Goal: Task Accomplishment & Management: Complete application form

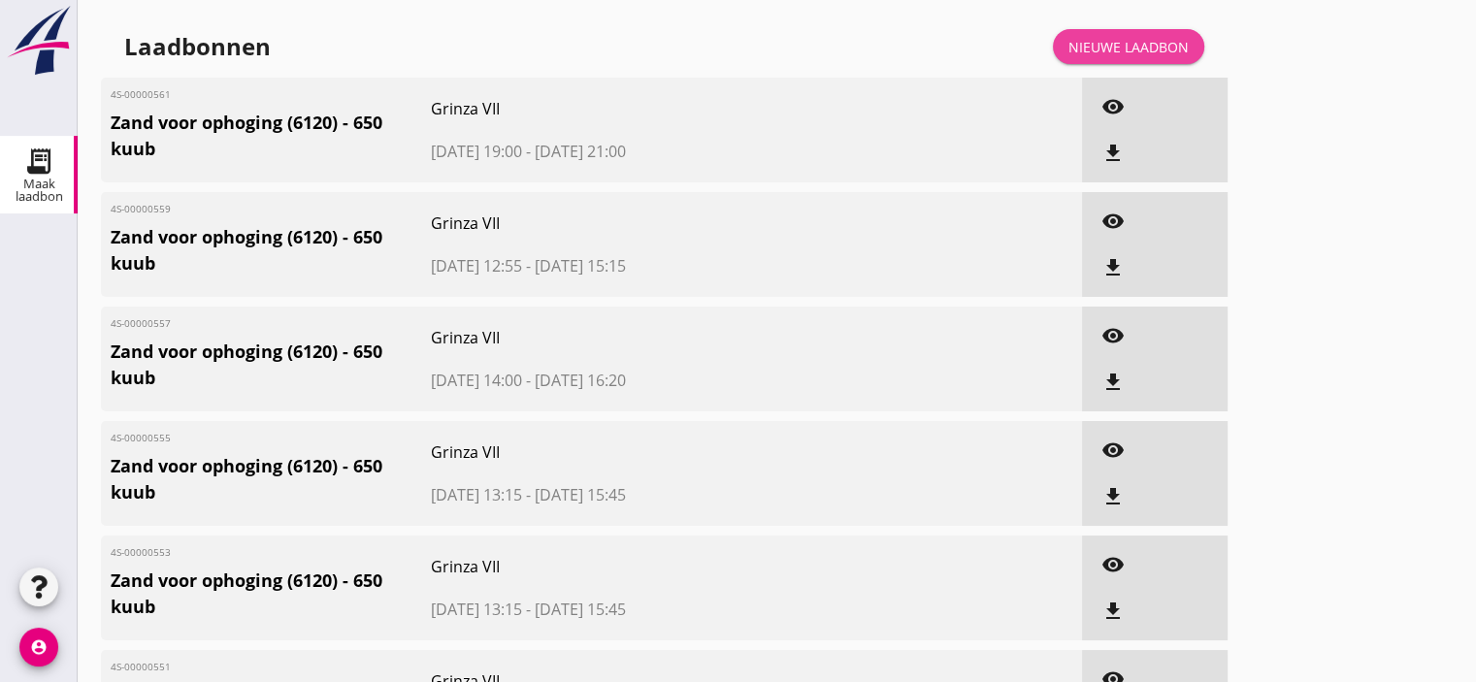
click at [1132, 53] on div "Nieuwe laadbon" at bounding box center [1128, 47] width 120 height 20
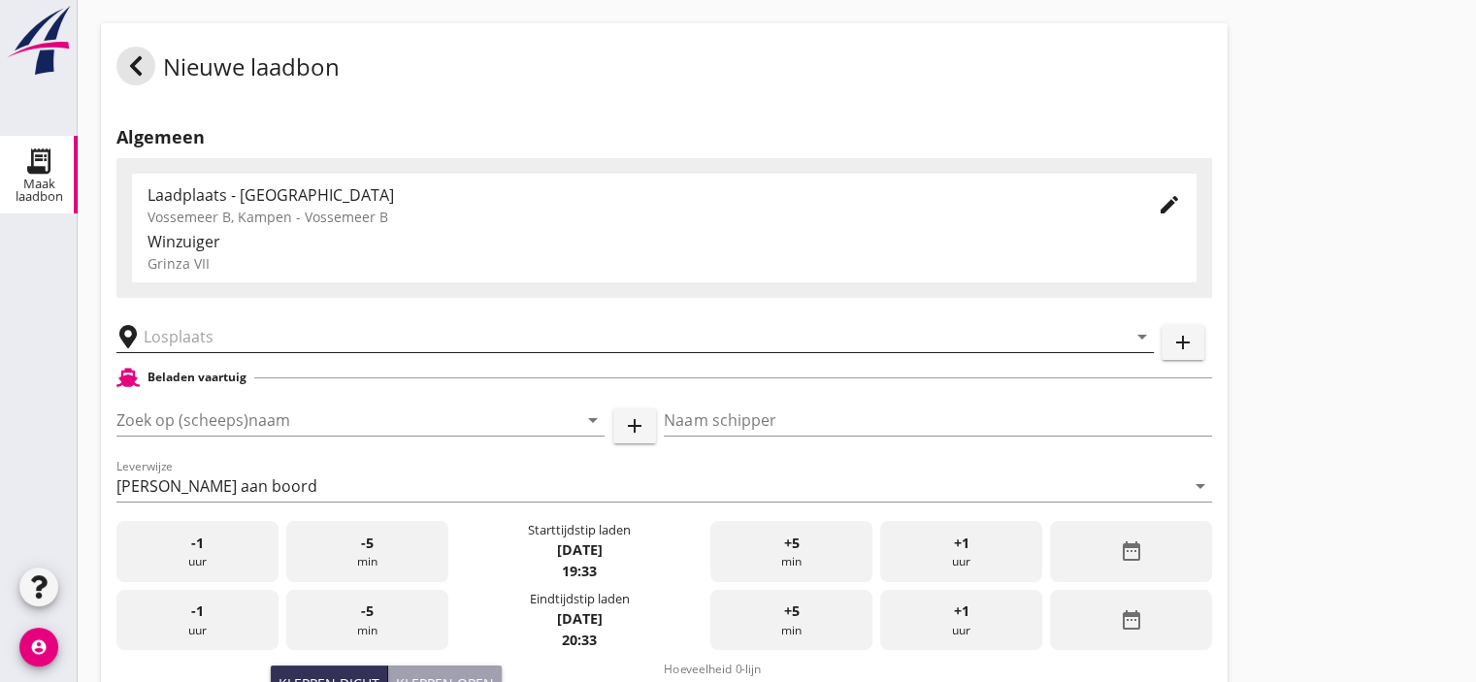
click at [201, 334] on input "text" at bounding box center [622, 336] width 956 height 31
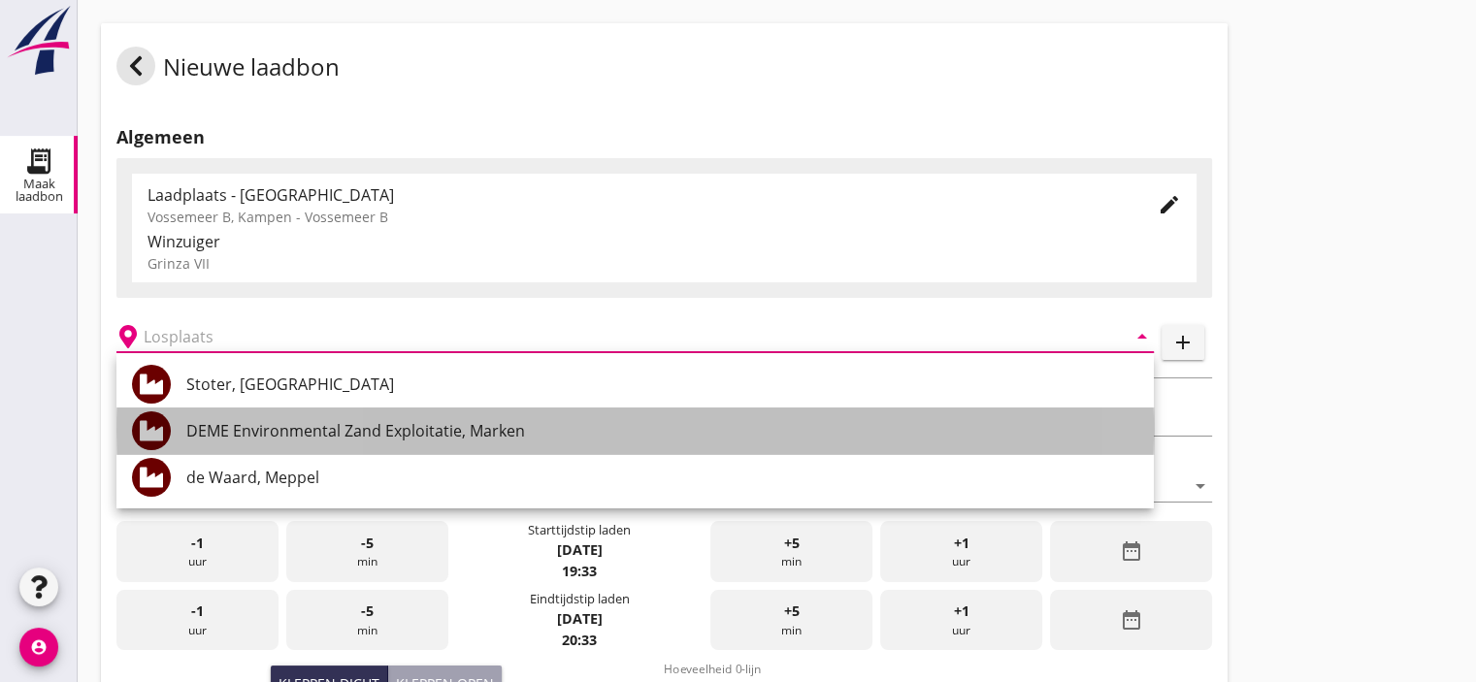
click at [288, 432] on div "DEME Environmental Zand Exploitatie, Marken" at bounding box center [662, 430] width 952 height 23
type input "DEME Environmental Zand Exploitatie, Marken"
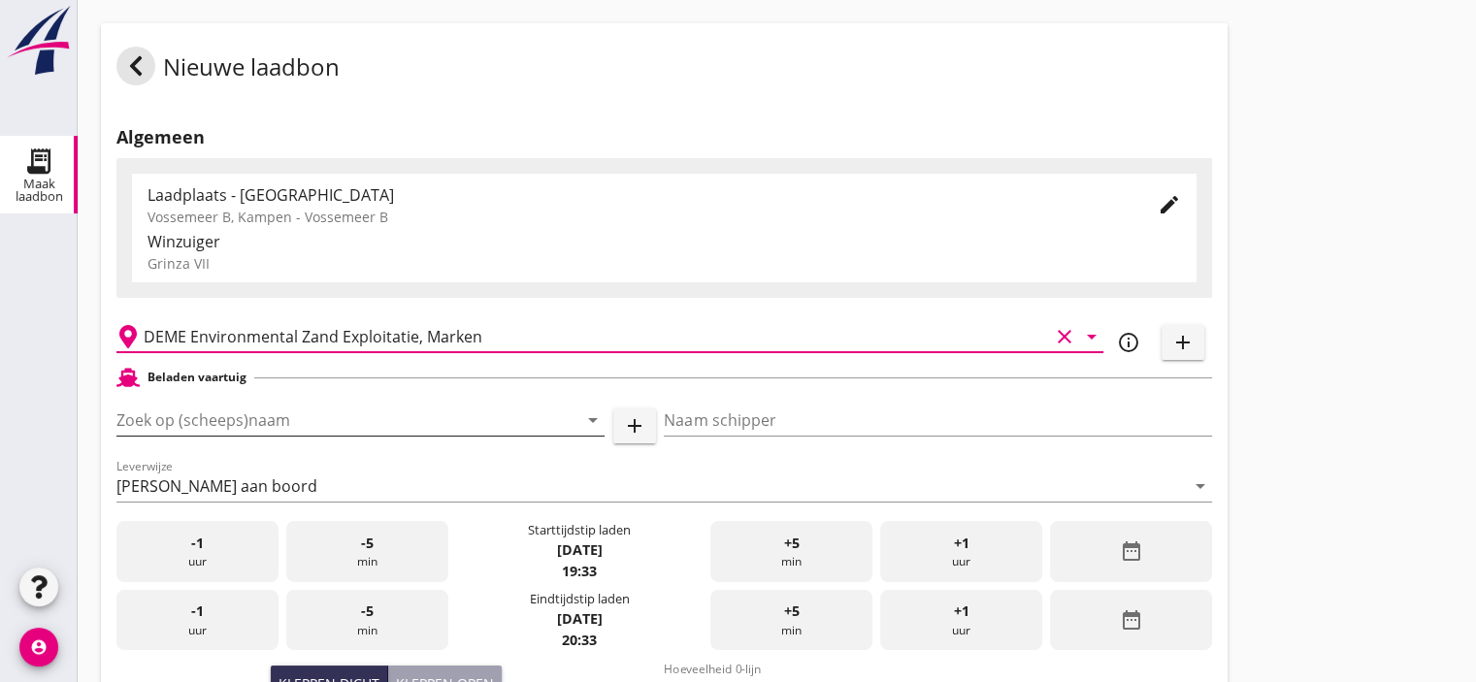
click at [293, 428] on input "Zoek op (scheeps)naam" at bounding box center [333, 420] width 434 height 31
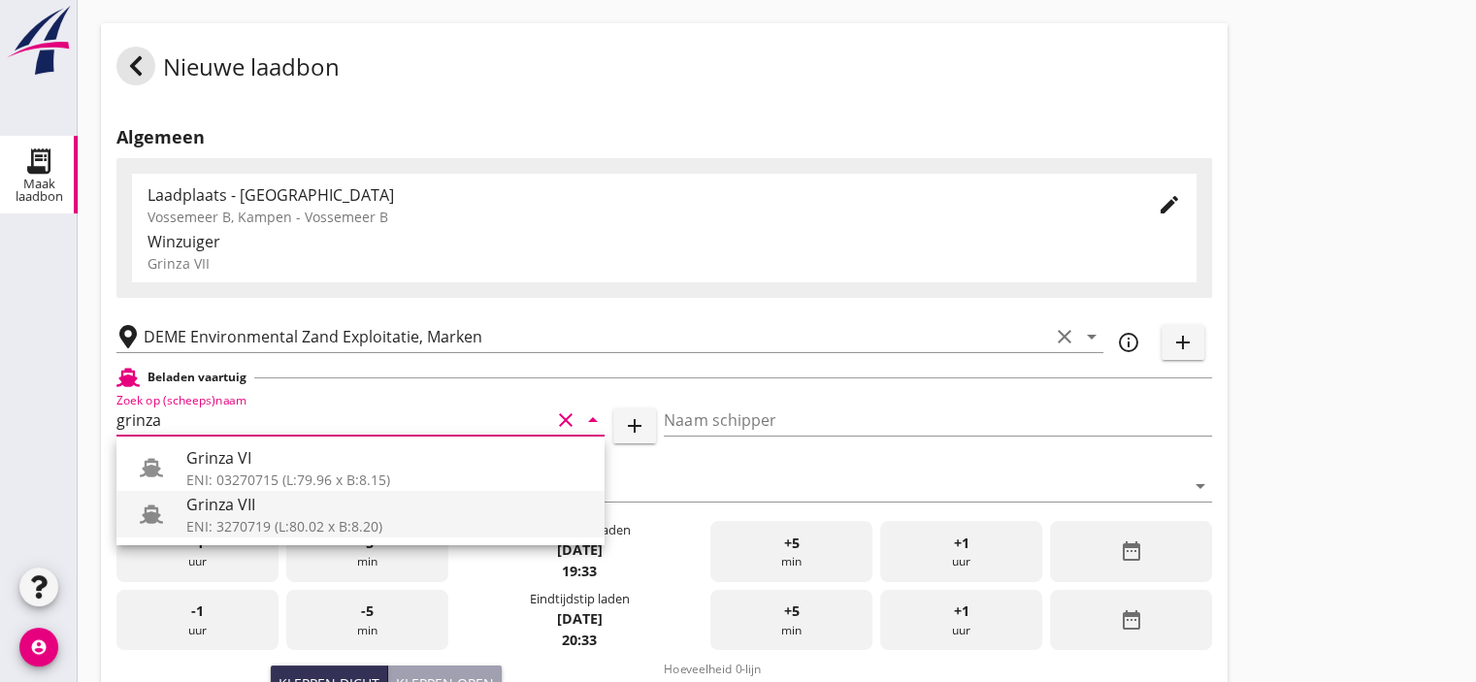
click at [211, 519] on div "ENI: 3270719 (L:80.02 x B:8.20)" at bounding box center [387, 526] width 403 height 20
type input "Grinza VII"
type input "[PERSON_NAME]-[PERSON_NAME]"
type input "646"
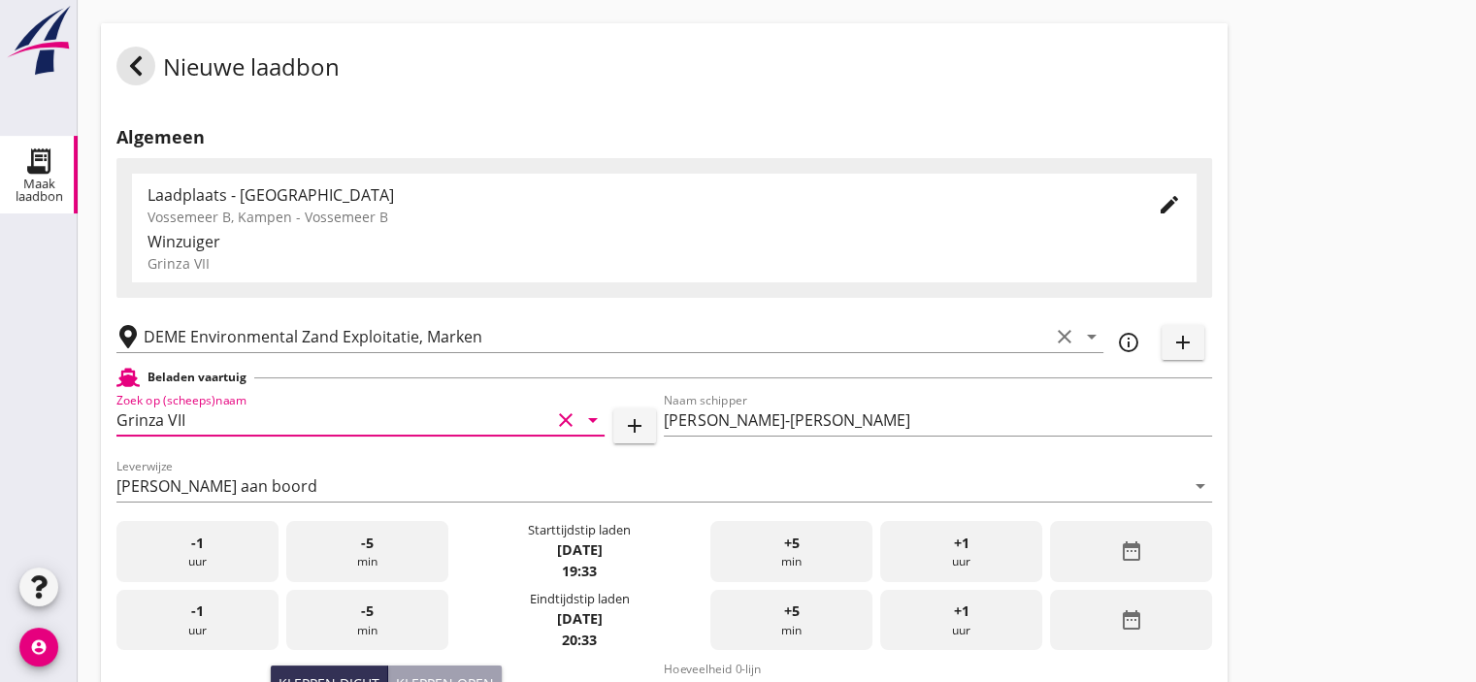
type input "Grinza VII"
click at [821, 550] on div "+5 min" at bounding box center [791, 551] width 162 height 61
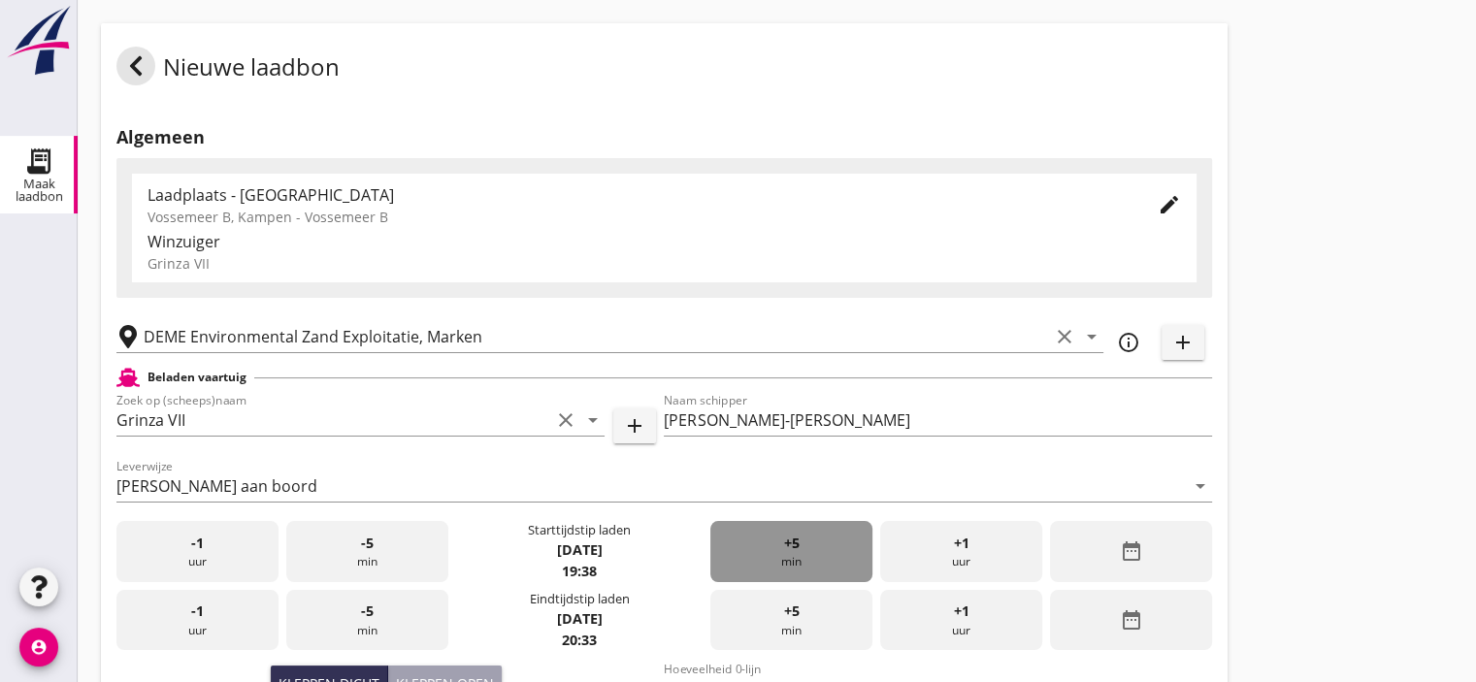
click at [821, 550] on div "+5 min" at bounding box center [791, 551] width 162 height 61
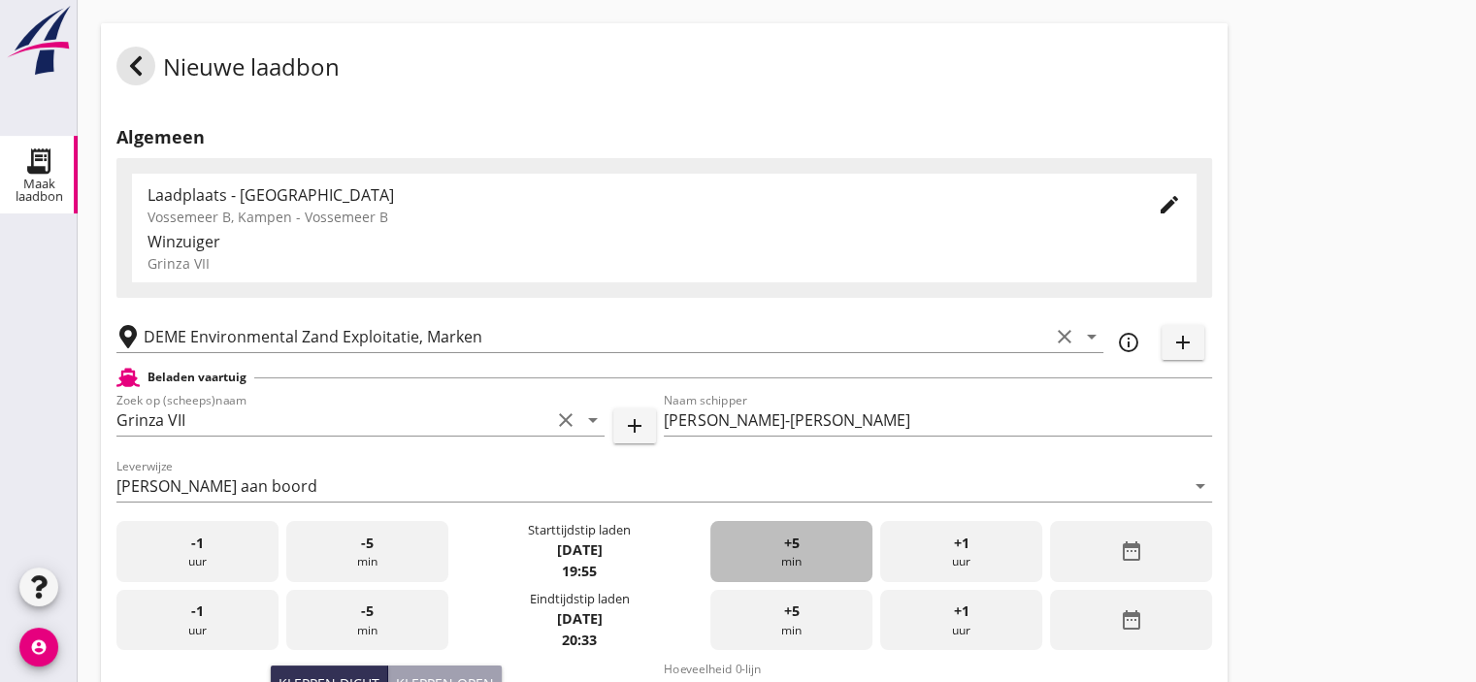
click at [821, 550] on div "+5 min" at bounding box center [791, 551] width 162 height 61
click at [931, 616] on div "+1 uur" at bounding box center [961, 620] width 162 height 61
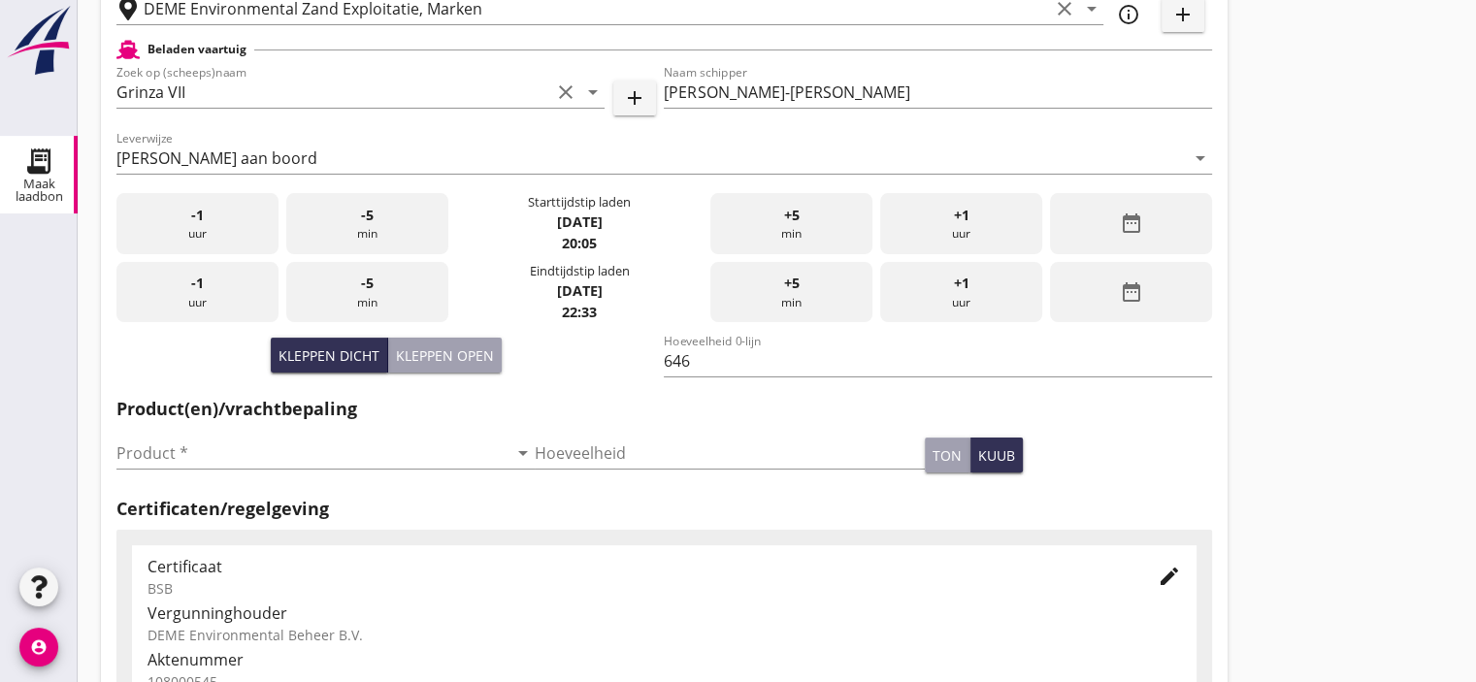
scroll to position [332, 0]
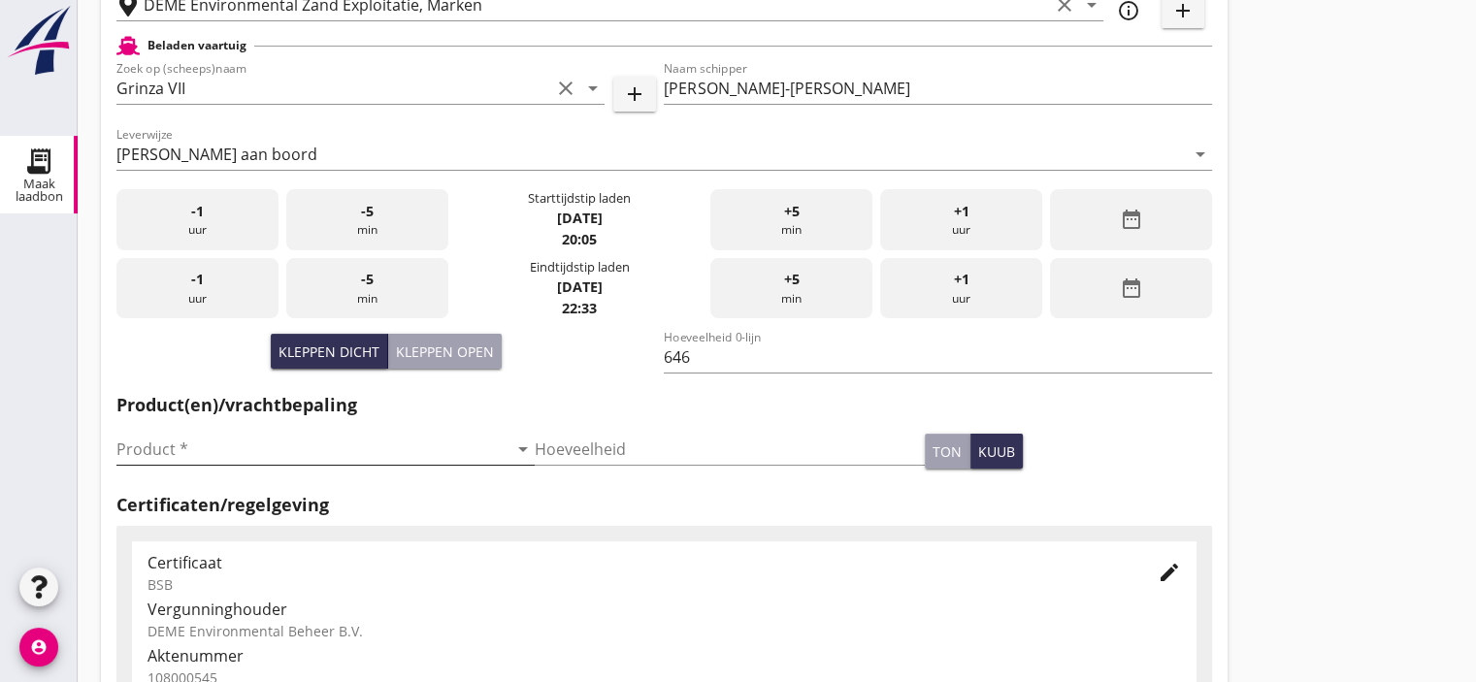
click at [269, 457] on input "Product *" at bounding box center [311, 449] width 391 height 31
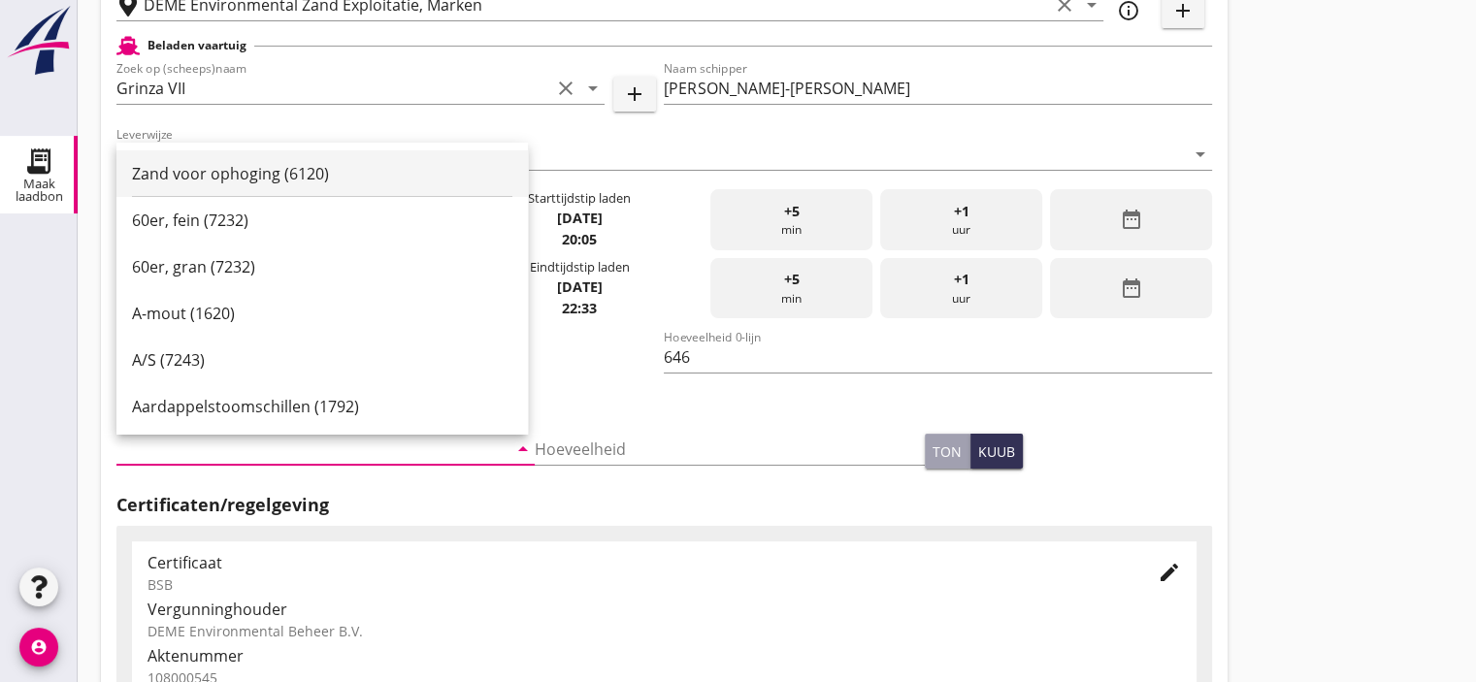
click at [264, 185] on div "Zand voor ophoging (6120)" at bounding box center [322, 173] width 380 height 47
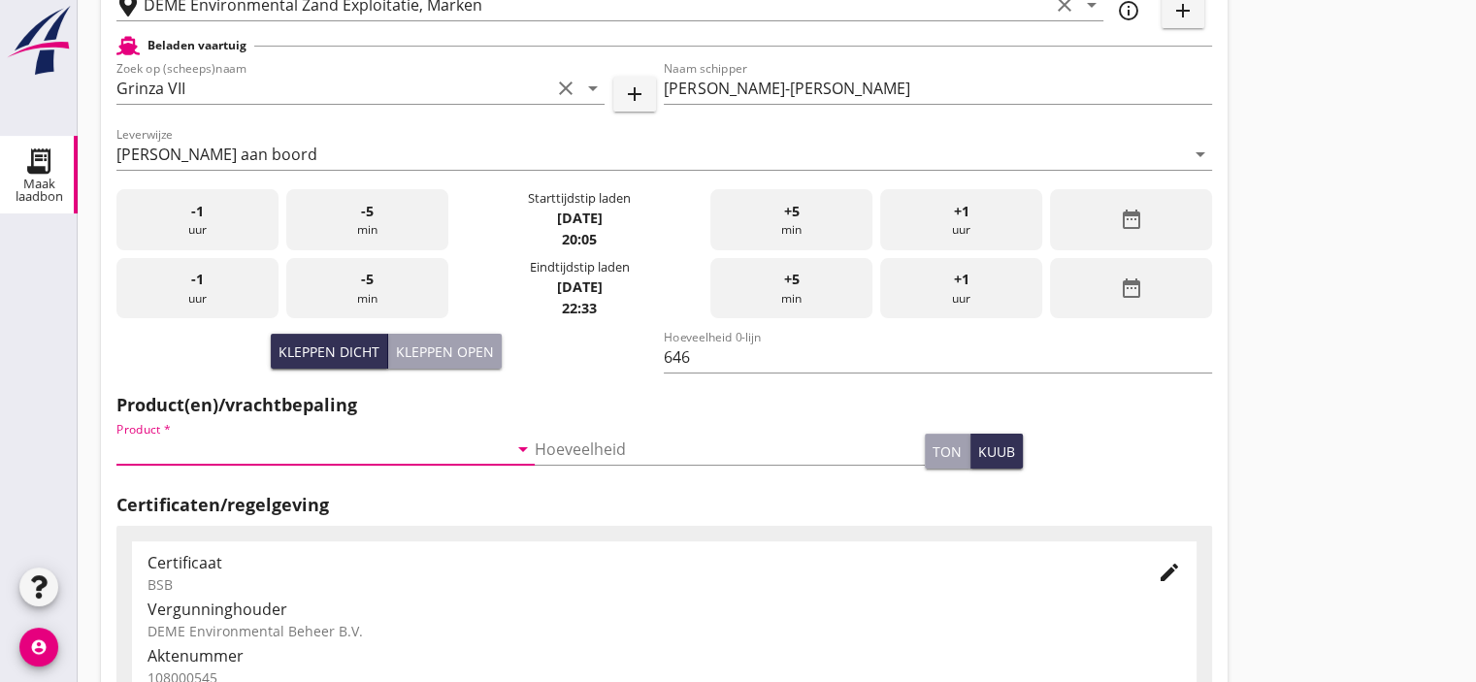
type input "Zand voor ophoging (6120)"
click at [637, 439] on input "Hoeveelheid" at bounding box center [730, 449] width 391 height 31
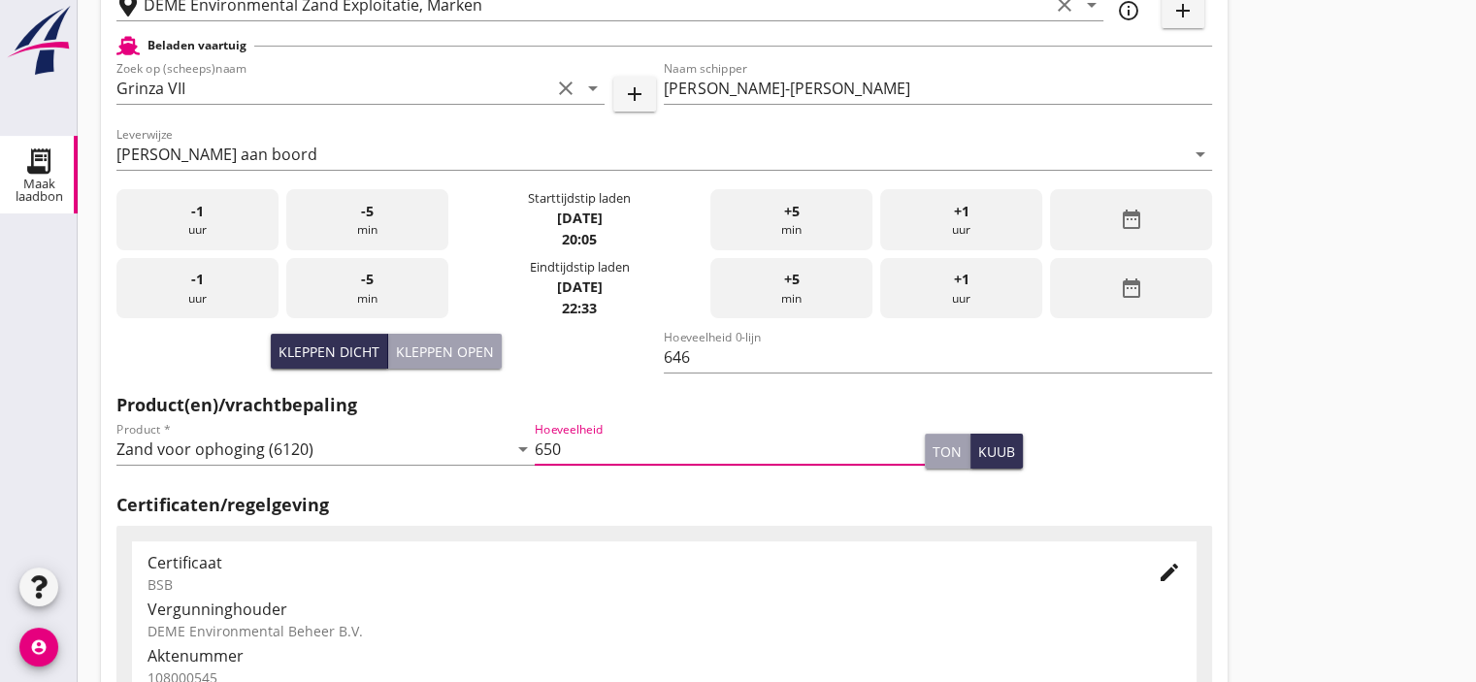
type input "650"
